Goal: Transaction & Acquisition: Obtain resource

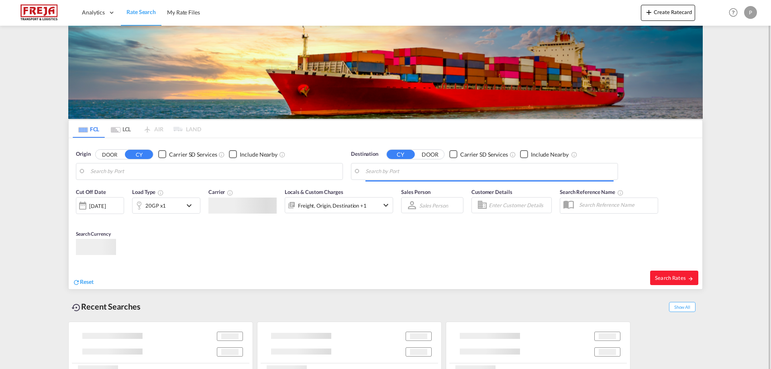
type input "[PERSON_NAME] ([PERSON_NAME]), [GEOGRAPHIC_DATA]"
type input "[GEOGRAPHIC_DATA] ([GEOGRAPHIC_DATA]), DKCPH"
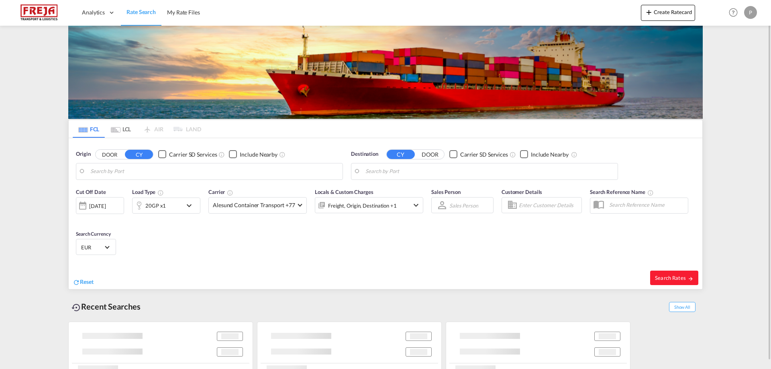
click at [186, 173] on input "Search by Port" at bounding box center [214, 171] width 248 height 12
type input "[PERSON_NAME] ([PERSON_NAME]), [GEOGRAPHIC_DATA]"
type input "[GEOGRAPHIC_DATA] ([GEOGRAPHIC_DATA]), DKCPH"
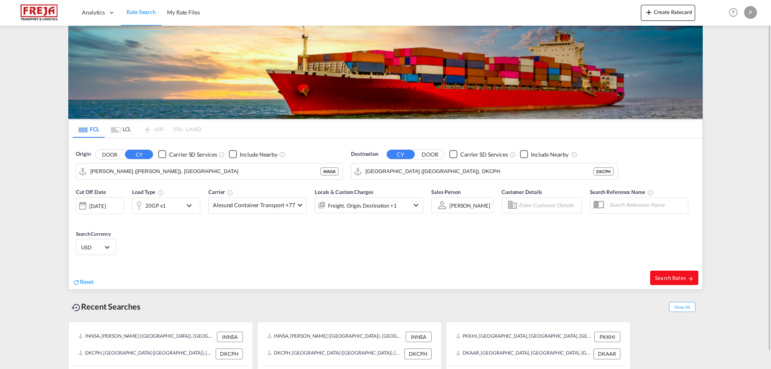
click at [672, 278] on span "Search Rates" at bounding box center [674, 278] width 39 height 6
type input "INNSA to DKCPH / 3 Sep 2025"
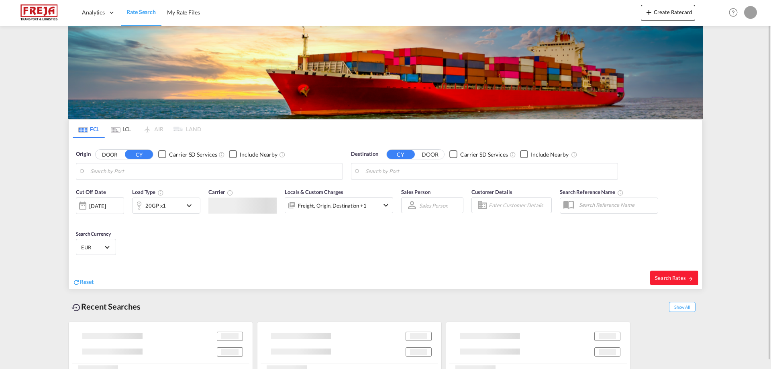
type input "[PERSON_NAME] ([PERSON_NAME]), [GEOGRAPHIC_DATA]"
type input "[GEOGRAPHIC_DATA] ([GEOGRAPHIC_DATA]), DKCPH"
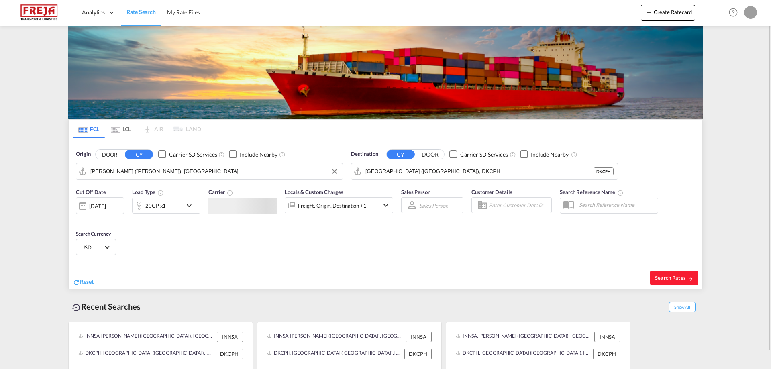
click at [210, 171] on input "[PERSON_NAME] ([PERSON_NAME]), [GEOGRAPHIC_DATA]" at bounding box center [214, 171] width 248 height 12
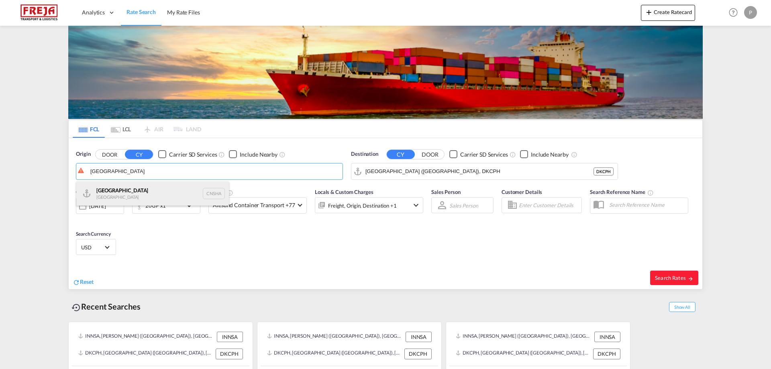
click at [146, 192] on div "Shanghai China CNSHA" at bounding box center [152, 194] width 153 height 24
type input "Shanghai, CNSHA"
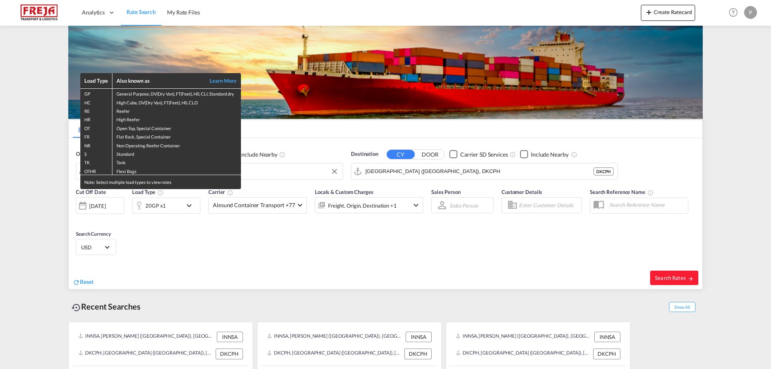
click at [425, 168] on div "Load Type Also known as Learn More GP General Purpose, DV(Dry Van), FT(Feet), H…" at bounding box center [385, 184] width 771 height 369
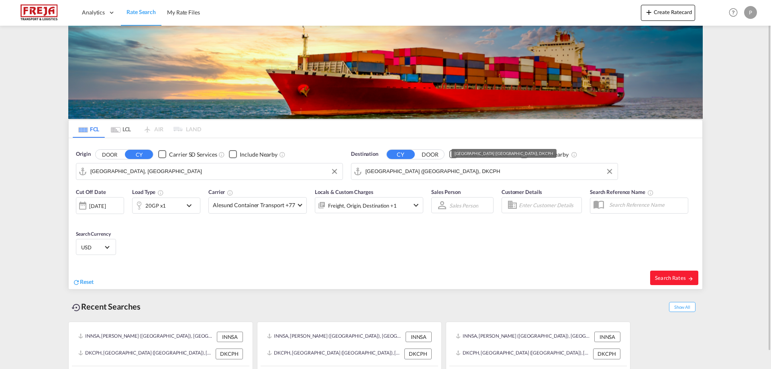
click at [448, 172] on input "Copenhagen (Kobenhavn), DKCPH" at bounding box center [490, 171] width 248 height 12
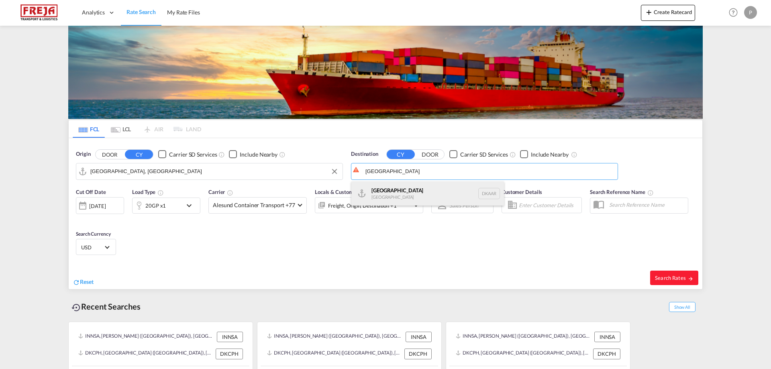
click at [422, 194] on div "Aarhus Denmark DKAAR" at bounding box center [427, 194] width 153 height 24
type input "[GEOGRAPHIC_DATA], [GEOGRAPHIC_DATA]"
click at [670, 275] on span "Search Rates" at bounding box center [674, 278] width 39 height 6
type input "CNSHA to DKAAR / 3 Sep 2025"
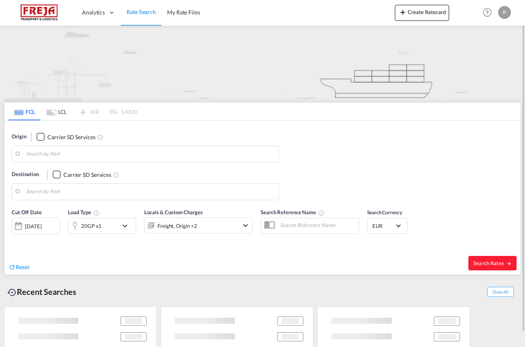
type input "[GEOGRAPHIC_DATA], [GEOGRAPHIC_DATA]"
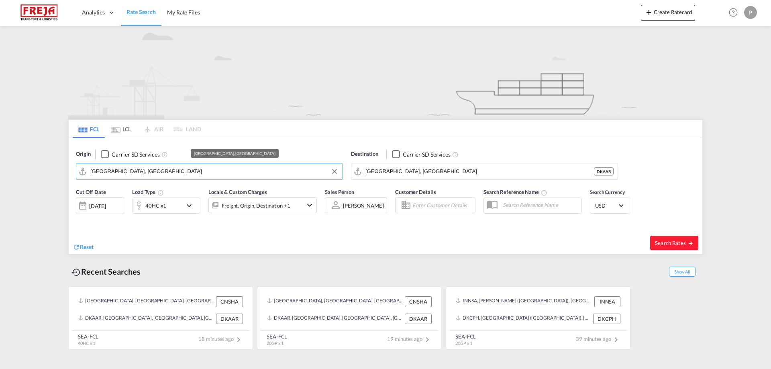
click at [234, 170] on input "[GEOGRAPHIC_DATA], [GEOGRAPHIC_DATA]" at bounding box center [214, 171] width 248 height 12
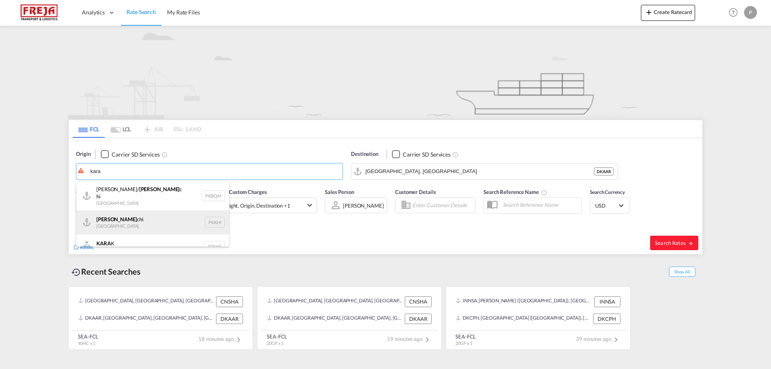
click at [145, 214] on div "Kara chi Pakistan PKKHI" at bounding box center [152, 222] width 153 height 24
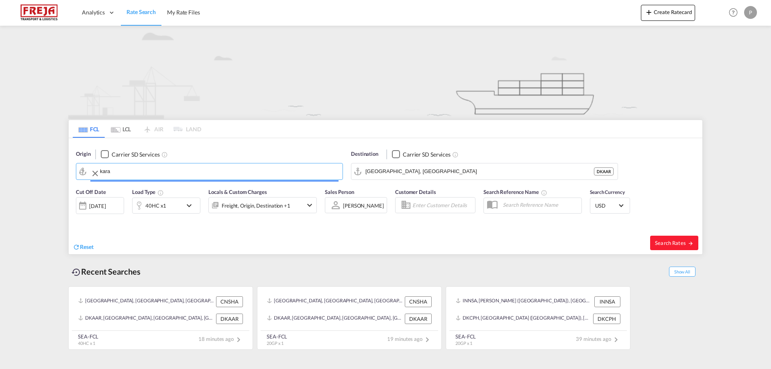
type input "Karachi, PKKHI"
click at [525, 242] on span "Search Rates" at bounding box center [674, 243] width 39 height 6
type input "PKKHI to DKAAR / 3 Sep 2025"
